Goal: Information Seeking & Learning: Learn about a topic

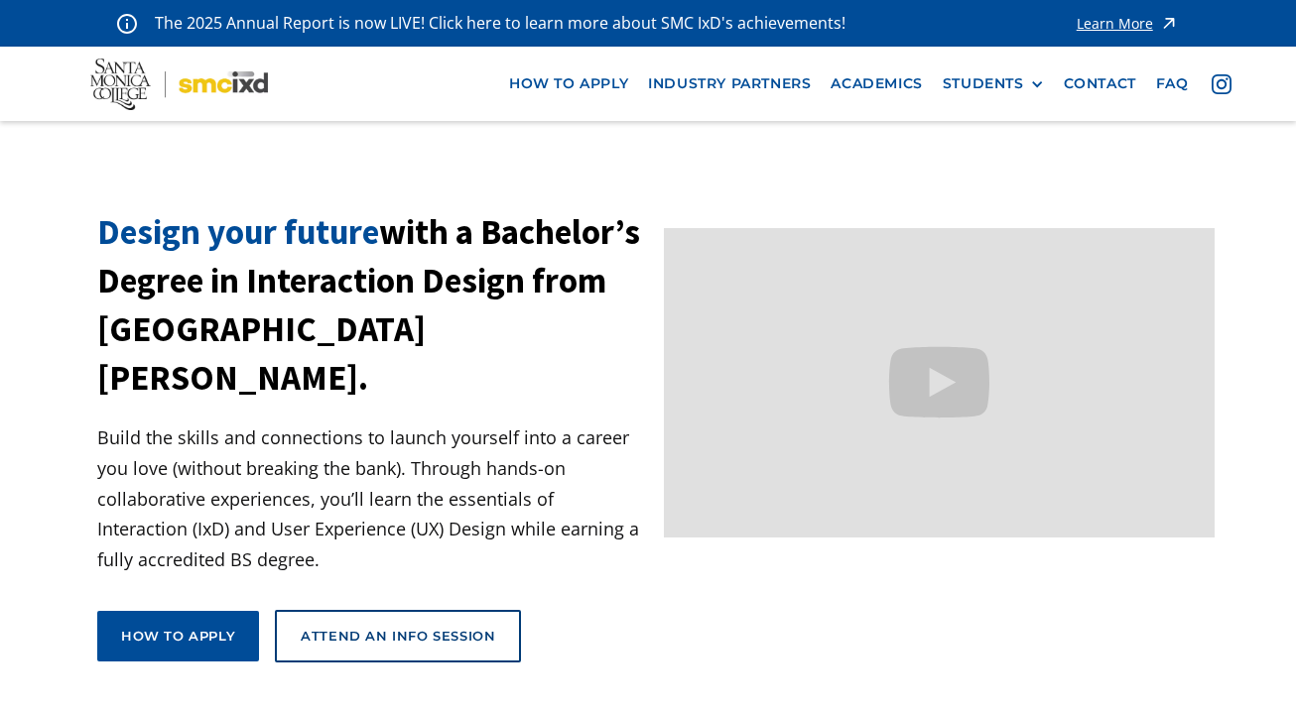
scroll to position [111, 0]
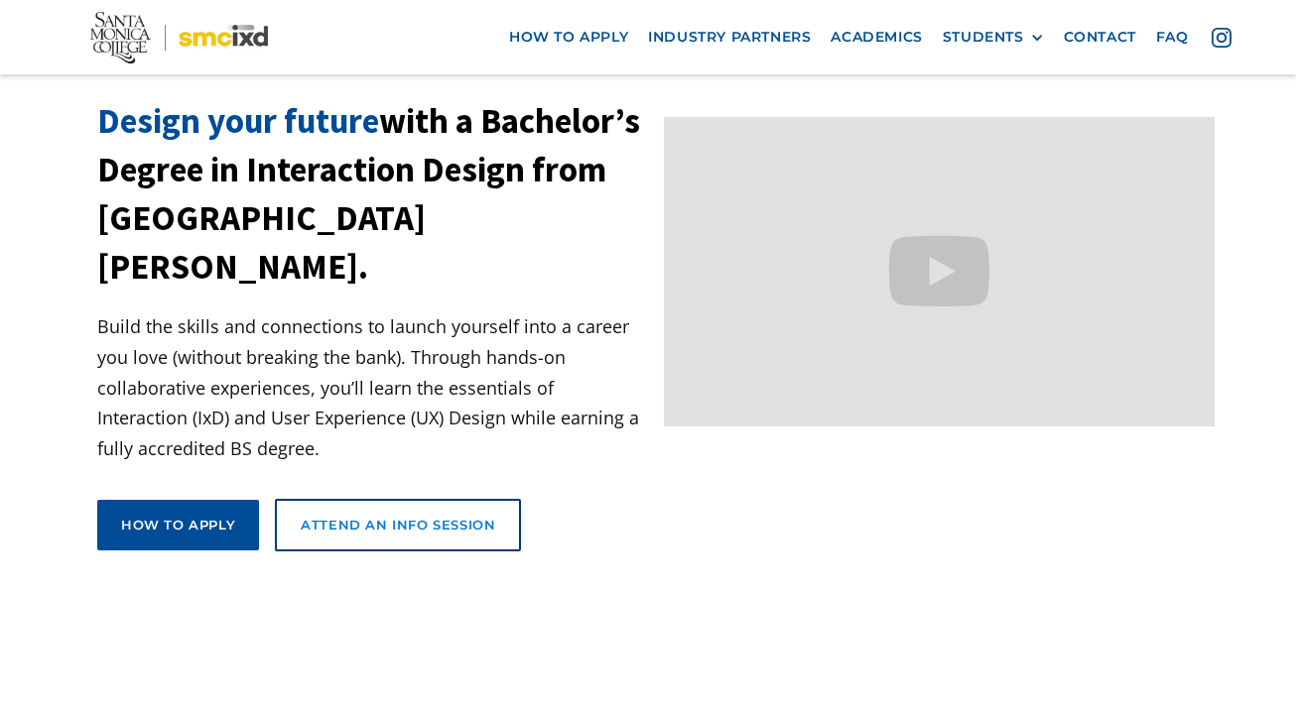
click at [418, 516] on div "Attend an Info Session" at bounding box center [398, 525] width 194 height 18
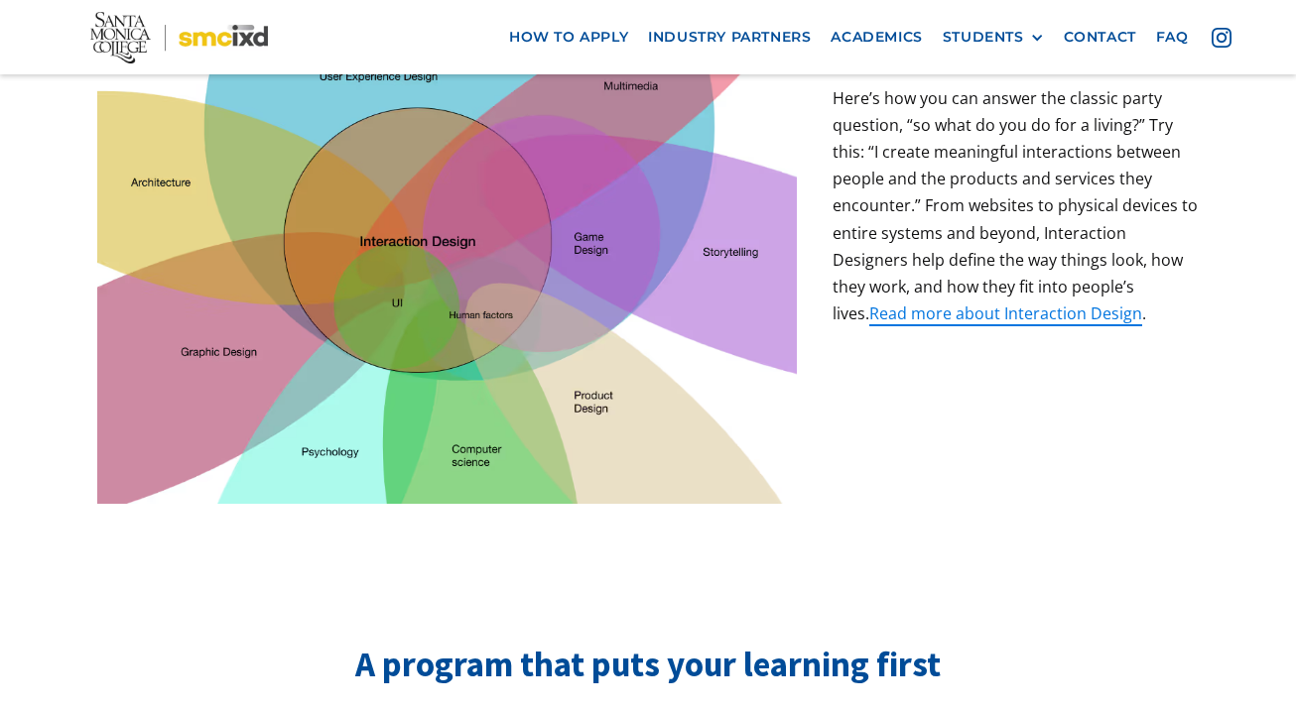
scroll to position [818, 0]
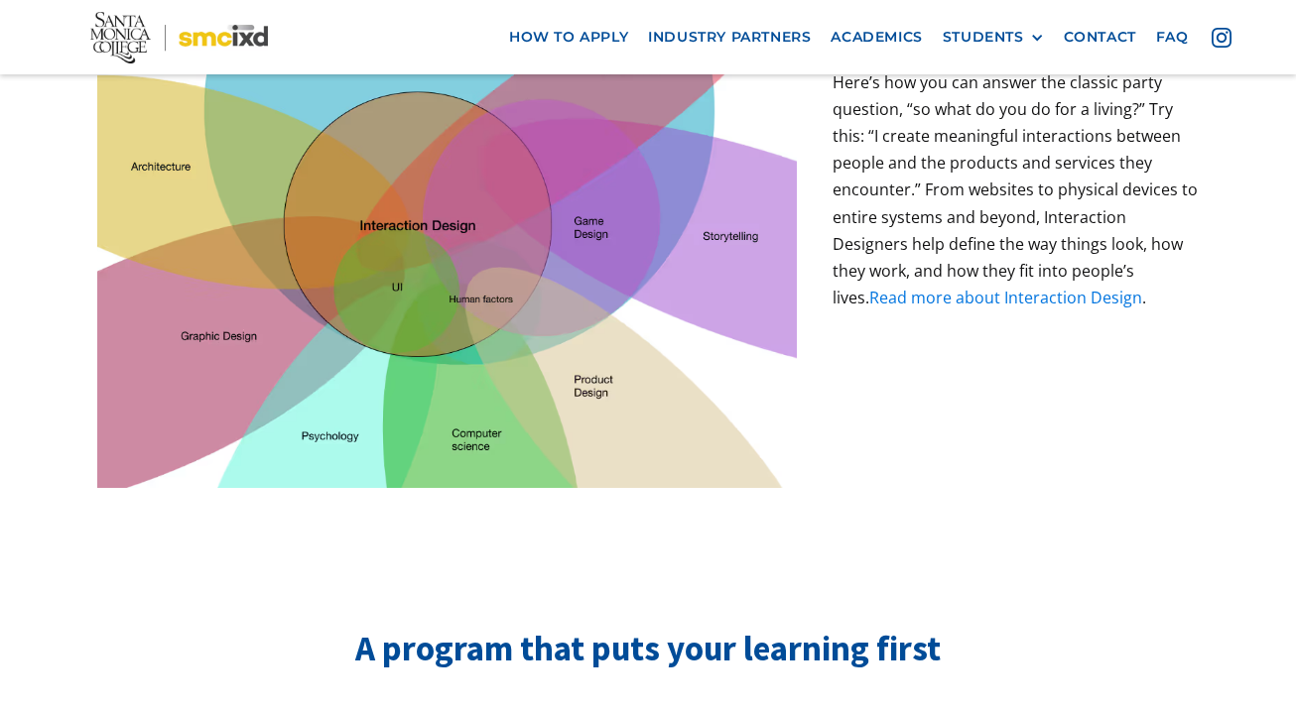
click at [938, 287] on link "Read more about Interaction Design" at bounding box center [1005, 298] width 273 height 22
